Goal: Communication & Community: Answer question/provide support

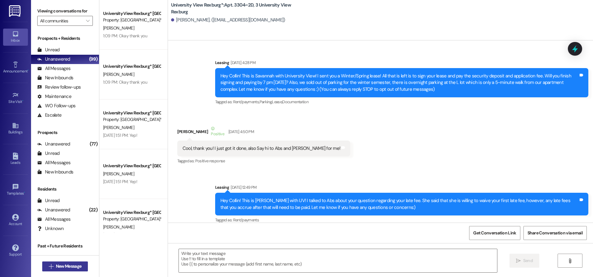
click at [60, 261] on button " New Message" at bounding box center [65, 266] width 46 height 10
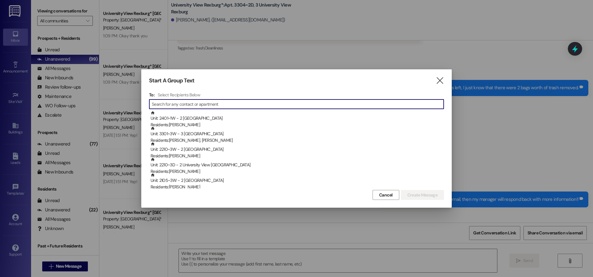
click at [219, 104] on input at bounding box center [298, 104] width 292 height 9
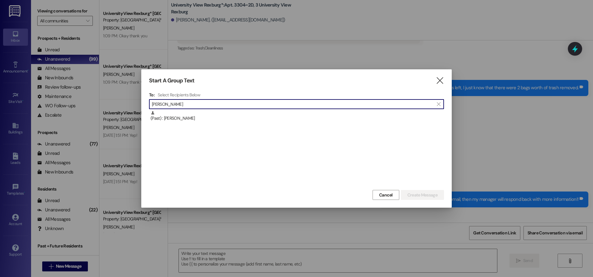
type input "[PERSON_NAME]"
click at [212, 119] on div "(Past) : [PERSON_NAME]" at bounding box center [297, 116] width 293 height 11
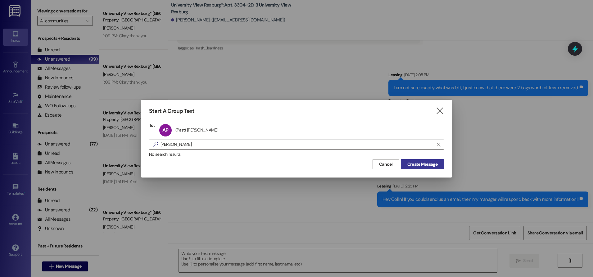
click at [422, 166] on span "Create Message" at bounding box center [422, 164] width 30 height 7
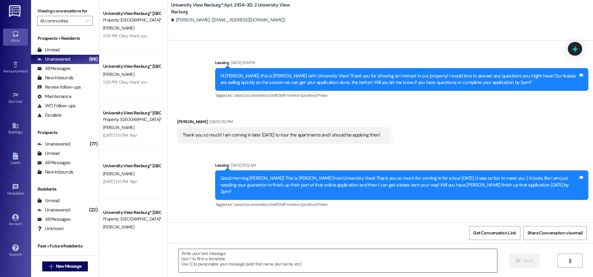
scroll to position [8412, 0]
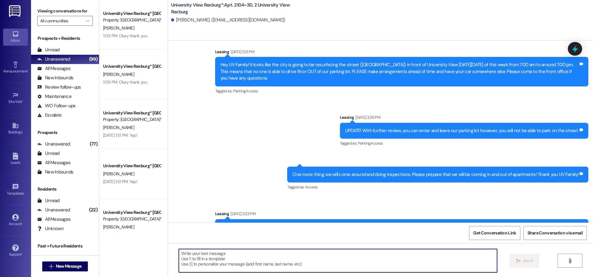
click at [201, 251] on textarea at bounding box center [338, 260] width 318 height 23
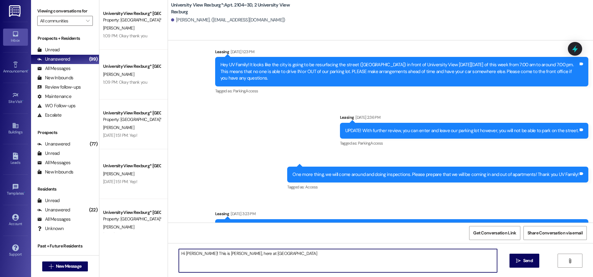
click at [267, 255] on textarea "Hi [PERSON_NAME]! This is [PERSON_NAME], here at [GEOGRAPHIC_DATA]" at bounding box center [338, 260] width 318 height 23
click at [421, 253] on textarea "Hi [PERSON_NAME]! This is [PERSON_NAME], here at [GEOGRAPHIC_DATA]. We were jus…" at bounding box center [338, 260] width 318 height 23
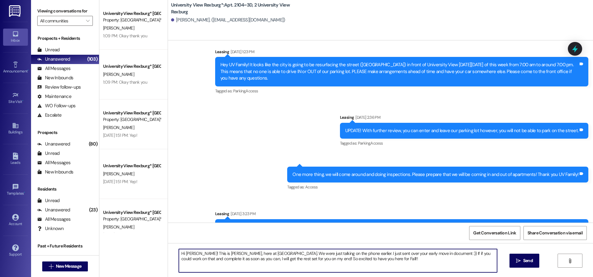
drag, startPoint x: 176, startPoint y: 253, endPoint x: 374, endPoint y: 262, distance: 198.2
click at [374, 262] on textarea "Hi [PERSON_NAME]! This is [PERSON_NAME], here at [GEOGRAPHIC_DATA]. We were jus…" at bounding box center [338, 260] width 318 height 23
type textarea "Hi [PERSON_NAME]! This is [PERSON_NAME], here at [GEOGRAPHIC_DATA]. We were jus…"
drag, startPoint x: 531, startPoint y: 261, endPoint x: 524, endPoint y: 266, distance: 8.9
click at [531, 261] on span "Send" at bounding box center [528, 260] width 10 height 7
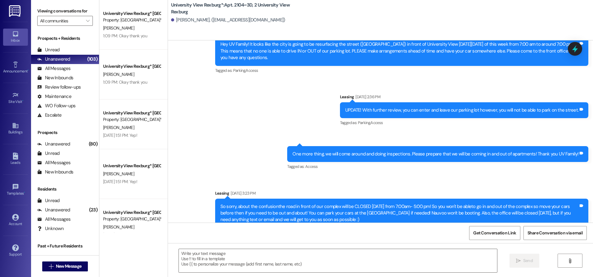
scroll to position [8462, 0]
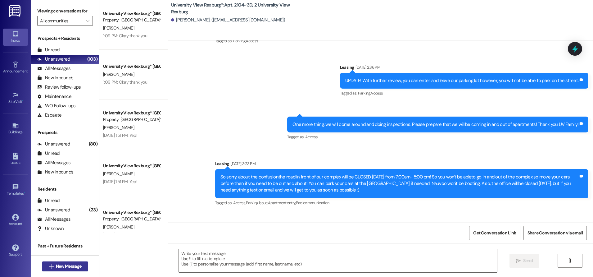
click at [69, 266] on span "New Message" at bounding box center [68, 266] width 25 height 7
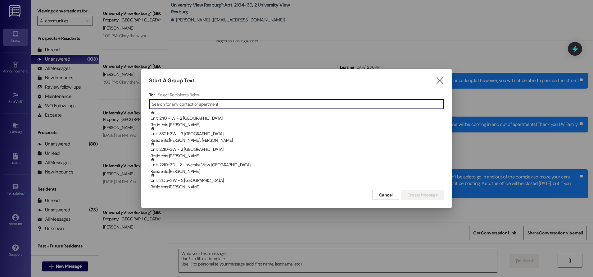
drag, startPoint x: 206, startPoint y: 104, endPoint x: 217, endPoint y: 109, distance: 12.5
click at [202, 108] on input at bounding box center [298, 104] width 292 height 9
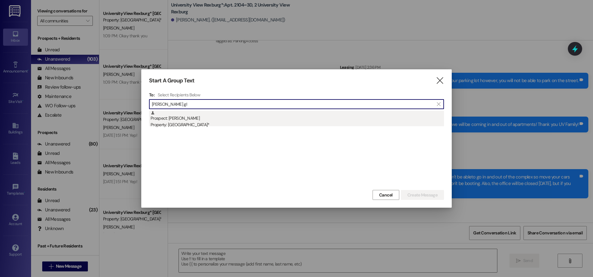
type input "[PERSON_NAME] gI"
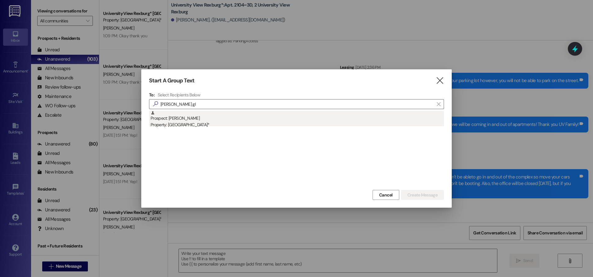
click at [195, 121] on div "Property: [GEOGRAPHIC_DATA]*" at bounding box center [297, 124] width 293 height 7
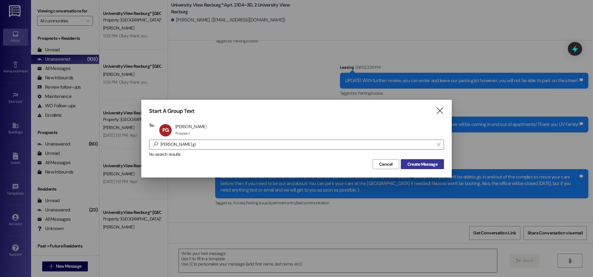
click at [439, 164] on button "Create Message" at bounding box center [422, 164] width 43 height 10
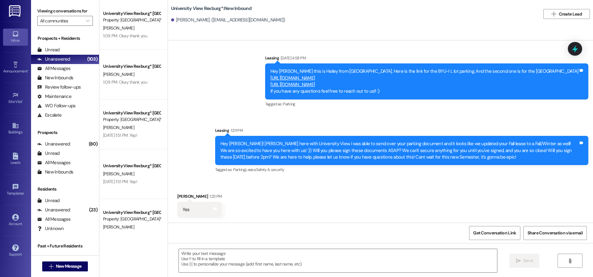
scroll to position [690, 0]
click at [230, 257] on textarea at bounding box center [338, 260] width 318 height 23
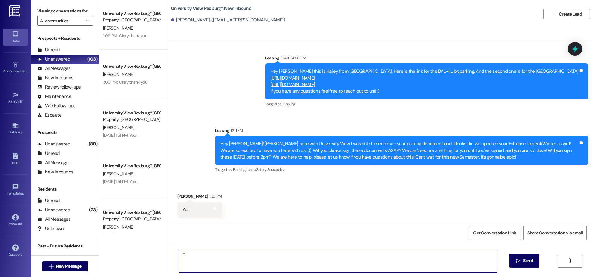
type textarea "t"
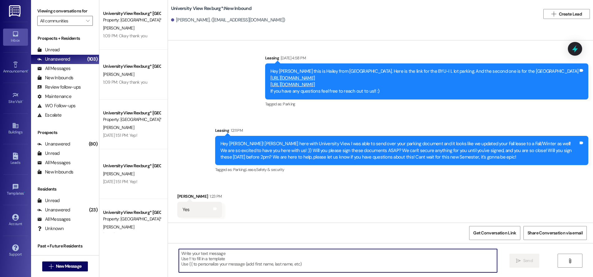
type textarea "t"
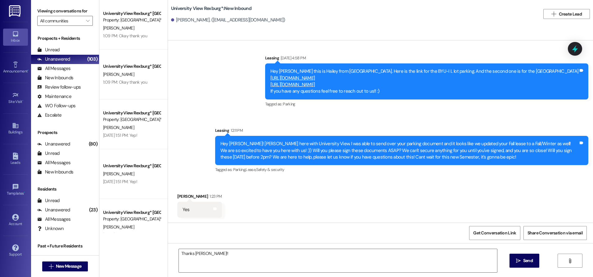
click at [263, 240] on div "Get Conversation Link Share Conversation via email" at bounding box center [380, 232] width 425 height 20
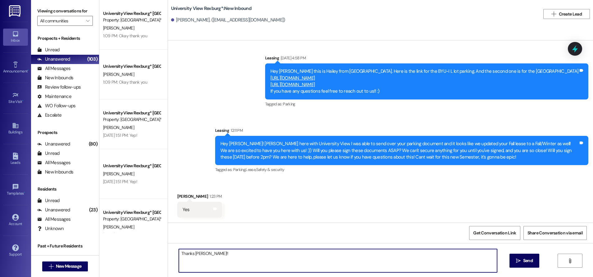
click at [257, 250] on textarea "Thanks [PERSON_NAME]!!" at bounding box center [338, 260] width 318 height 23
type textarea "Thanks [PERSON_NAME]!!"
click at [521, 257] on button " Send" at bounding box center [524, 260] width 30 height 14
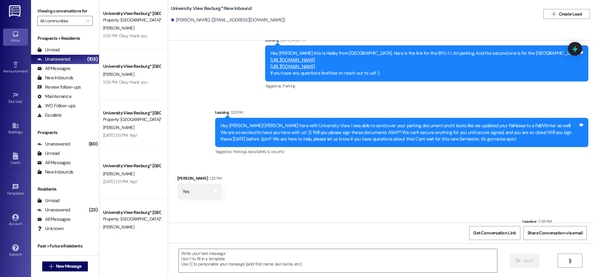
scroll to position [734, 0]
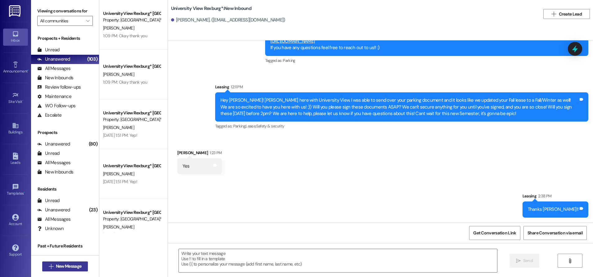
click at [49, 265] on icon "" at bounding box center [51, 266] width 5 height 5
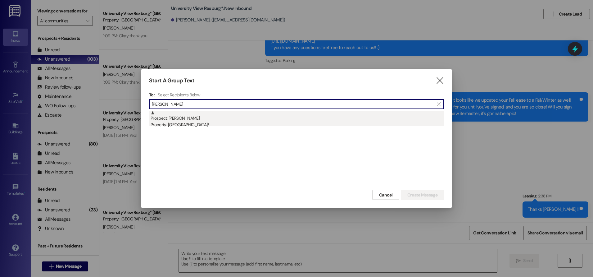
type input "[PERSON_NAME]"
click at [177, 124] on div "Property: [GEOGRAPHIC_DATA]*" at bounding box center [297, 124] width 293 height 7
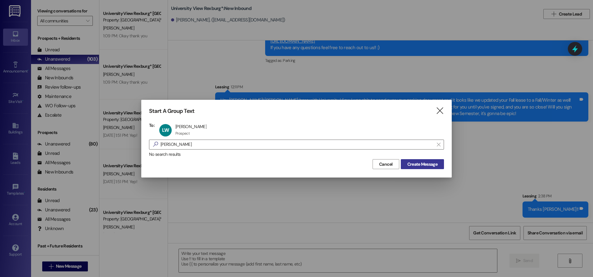
click at [415, 166] on span "Create Message" at bounding box center [422, 164] width 30 height 7
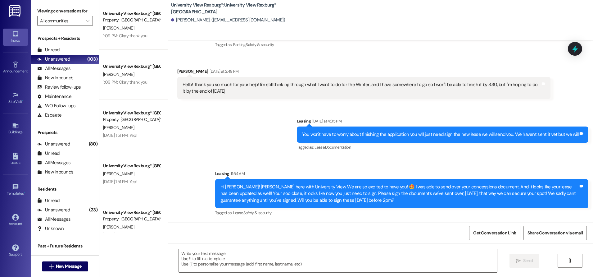
scroll to position [50, 0]
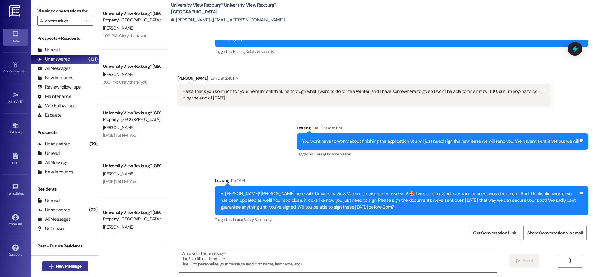
click at [56, 266] on span "New Message" at bounding box center [68, 266] width 25 height 7
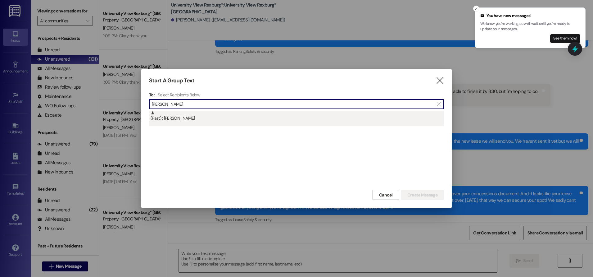
type input "[PERSON_NAME]"
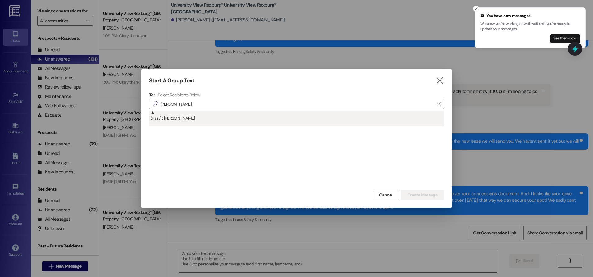
click at [249, 117] on div "(Past) : [PERSON_NAME]" at bounding box center [297, 116] width 293 height 11
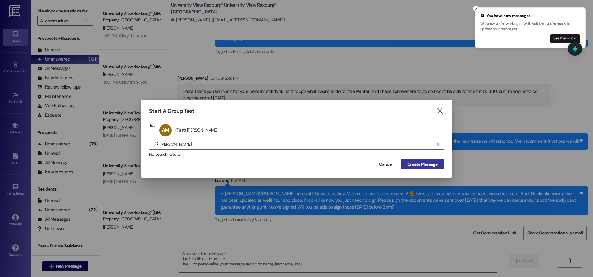
click at [419, 164] on span "Create Message" at bounding box center [422, 164] width 30 height 7
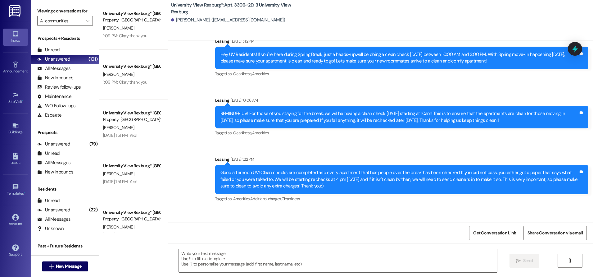
scroll to position [7219, 0]
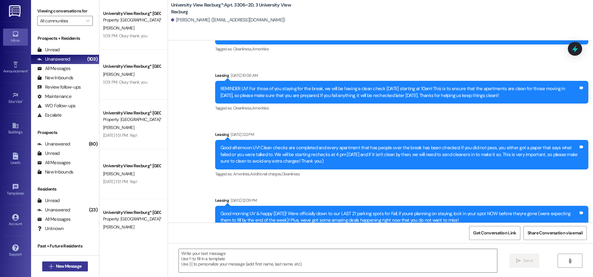
click at [65, 266] on span "New Message" at bounding box center [68, 266] width 25 height 7
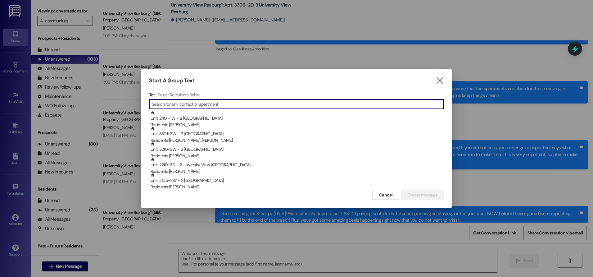
click at [169, 106] on input at bounding box center [298, 104] width 292 height 9
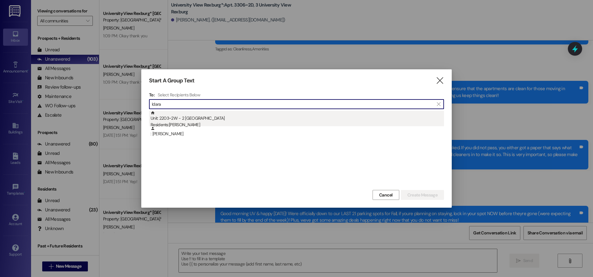
type input "Idara"
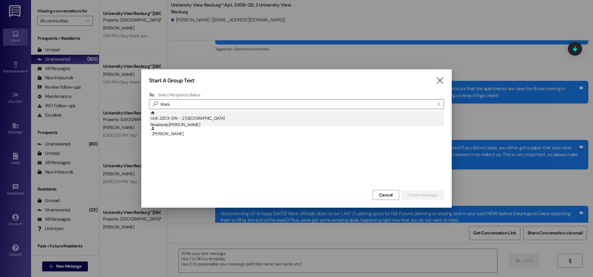
click at [191, 124] on div "Residents: [PERSON_NAME]" at bounding box center [297, 124] width 293 height 7
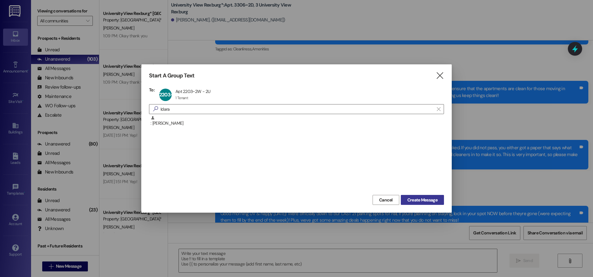
click at [437, 199] on span "Create Message" at bounding box center [422, 199] width 30 height 7
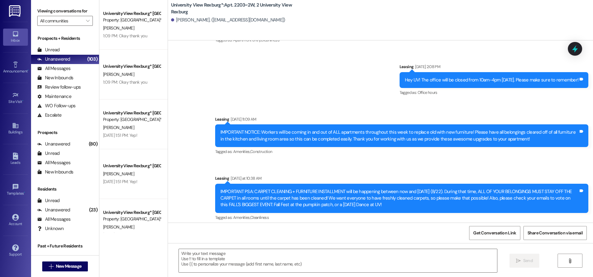
scroll to position [12002, 0]
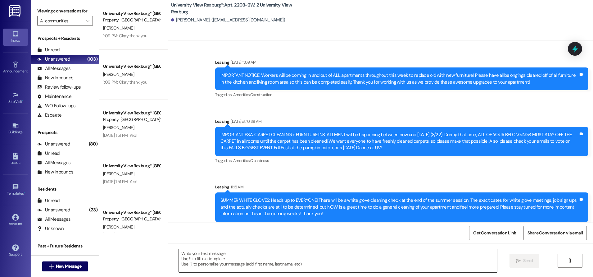
click at [254, 262] on textarea at bounding box center [338, 260] width 318 height 23
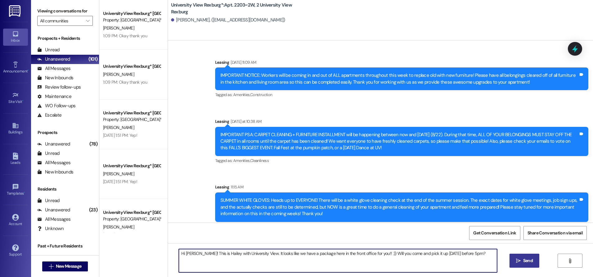
type textarea "Hi [PERSON_NAME]! This is Hailey with University View. It looks like we have a …"
click at [524, 261] on span "Send" at bounding box center [528, 260] width 10 height 7
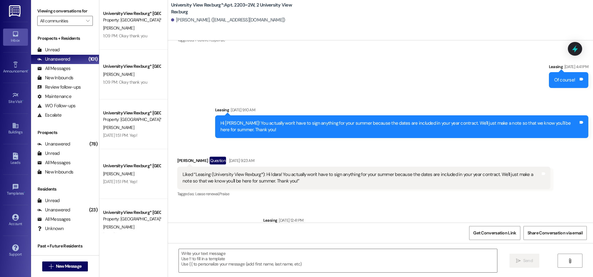
scroll to position [10548, 0]
